Goal: Task Accomplishment & Management: Manage account settings

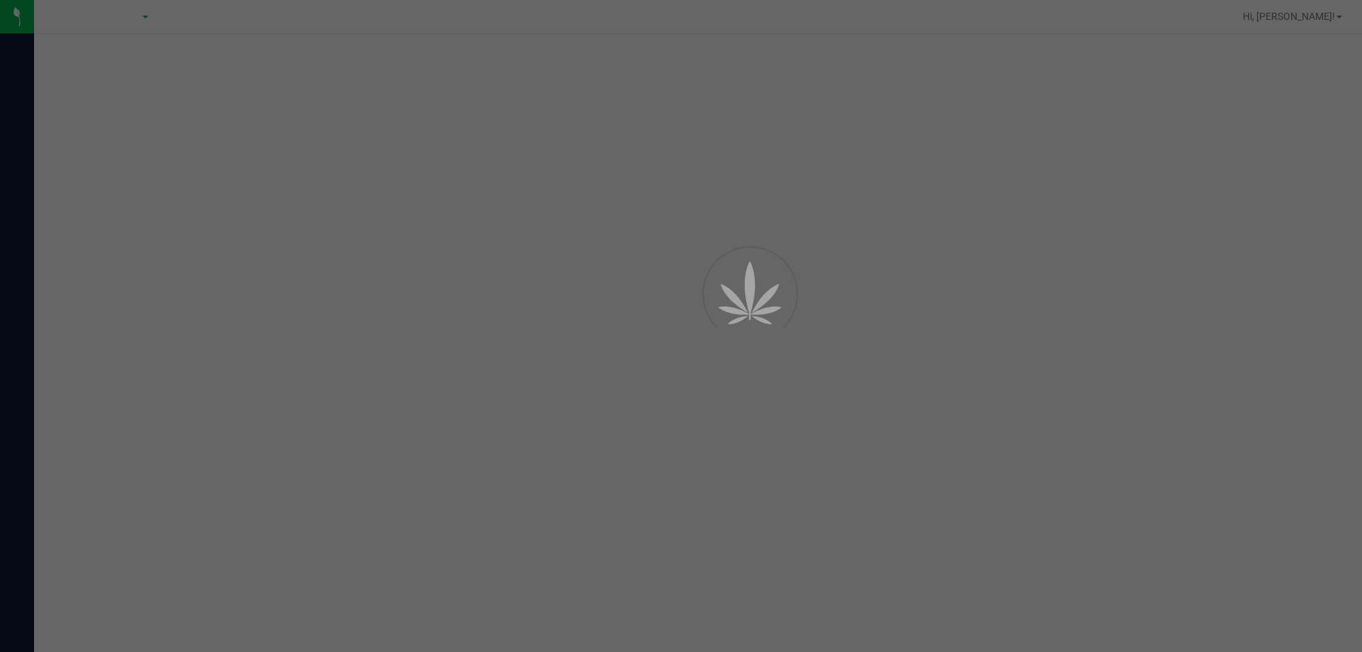
click at [1309, 16] on div at bounding box center [681, 326] width 1362 height 652
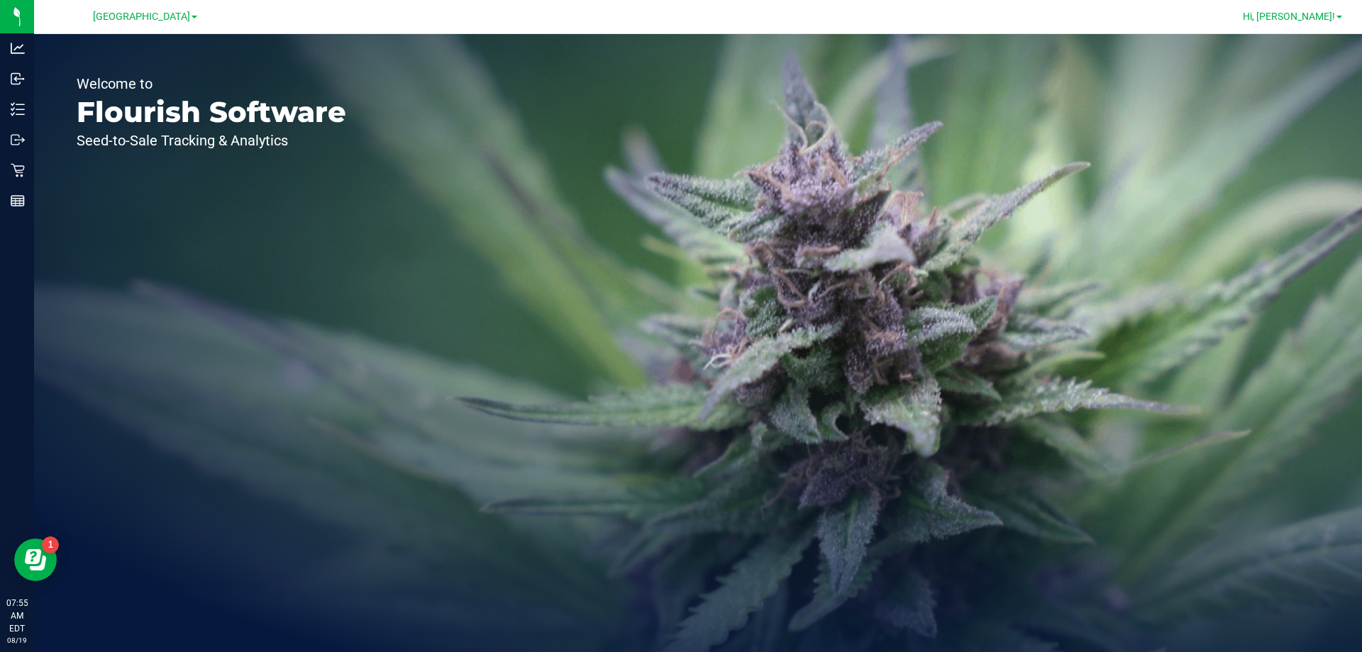
click at [1313, 14] on span "Hi, [PERSON_NAME]!" at bounding box center [1289, 16] width 92 height 11
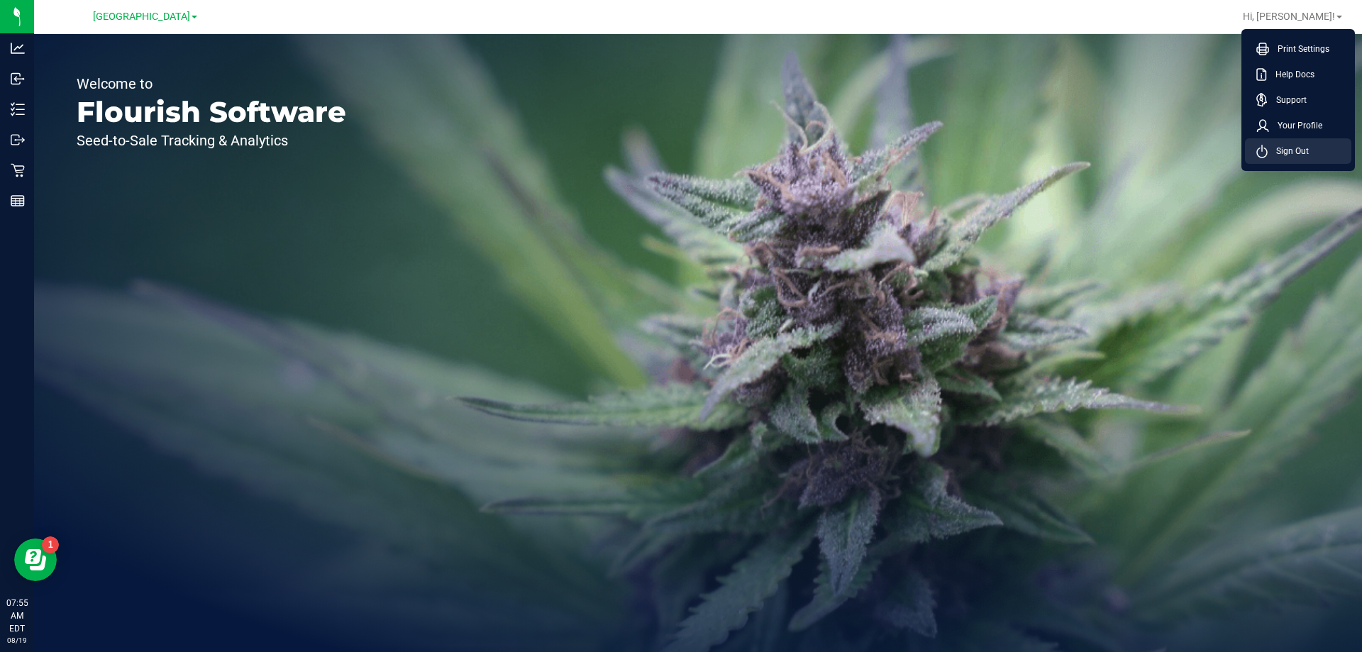
click at [1274, 151] on span "Sign Out" at bounding box center [1288, 151] width 41 height 14
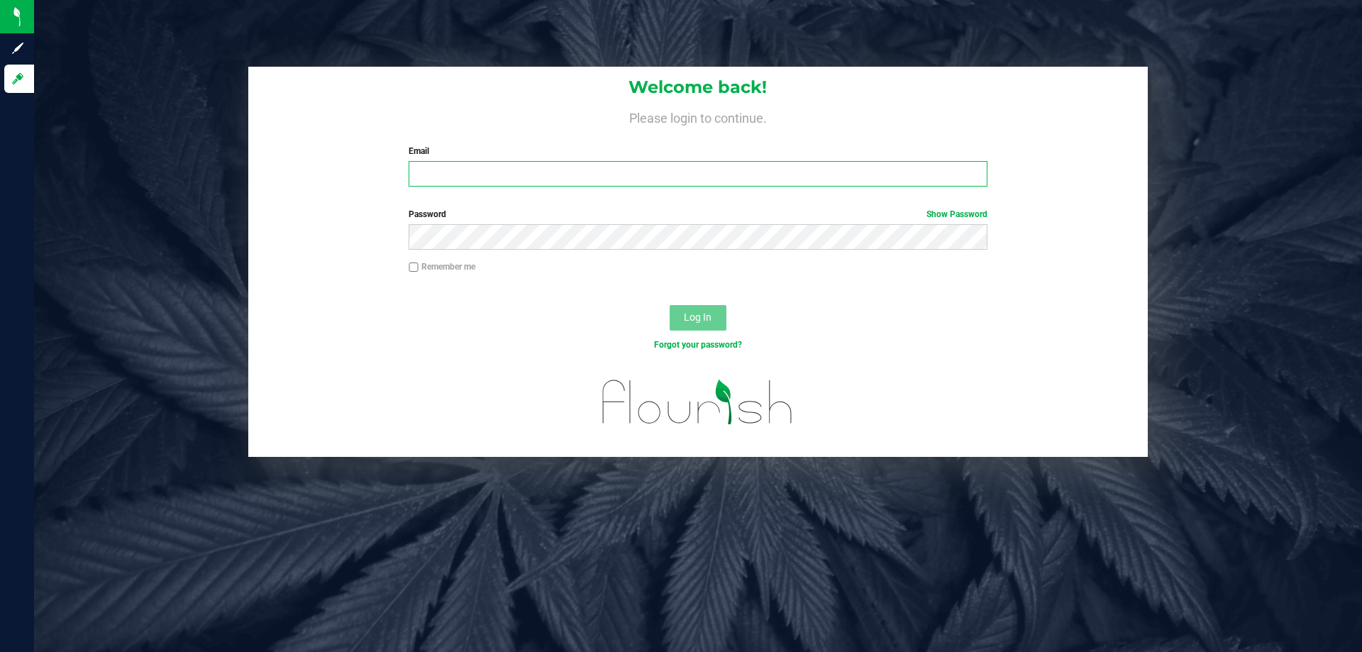
click at [495, 172] on input "Email" at bounding box center [698, 174] width 578 height 26
type input "[EMAIL_ADDRESS][DOMAIN_NAME]"
click at [670, 305] on button "Log In" at bounding box center [698, 318] width 57 height 26
